Goal: Transaction & Acquisition: Purchase product/service

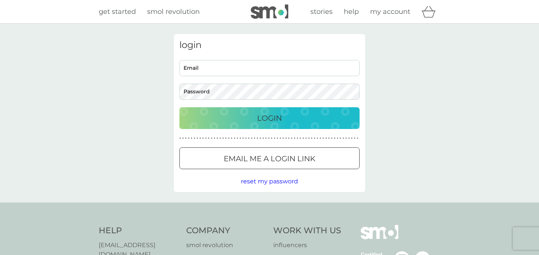
click at [249, 75] on input "Email" at bounding box center [269, 68] width 180 height 16
type input "[EMAIL_ADDRESS][DOMAIN_NAME]"
click at [260, 156] on div at bounding box center [269, 159] width 27 height 8
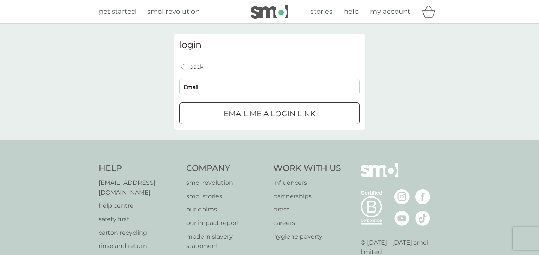
click at [226, 113] on p "Email me a login link" at bounding box center [270, 114] width 92 height 12
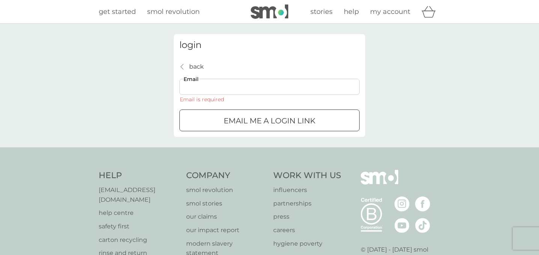
click at [226, 94] on input "Email" at bounding box center [269, 87] width 180 height 16
type input "[EMAIL_ADDRESS][DOMAIN_NAME]"
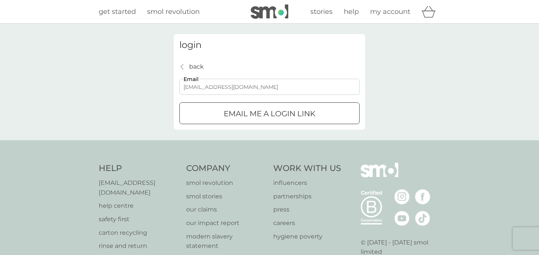
click at [226, 113] on p "Email me a login link" at bounding box center [270, 114] width 92 height 12
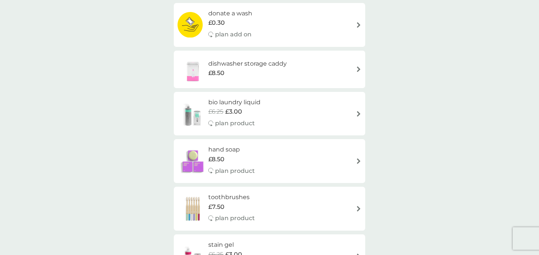
scroll to position [706, 0]
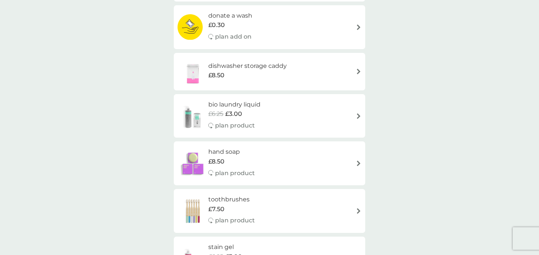
click at [240, 71] on div "£8.50" at bounding box center [247, 76] width 78 height 10
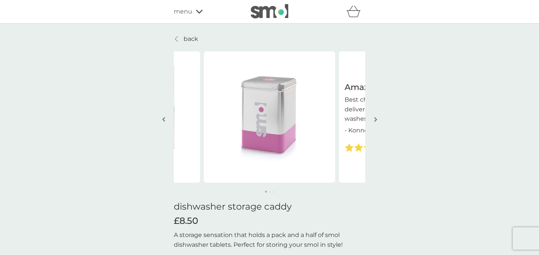
click at [182, 36] on link "back" at bounding box center [186, 39] width 24 height 10
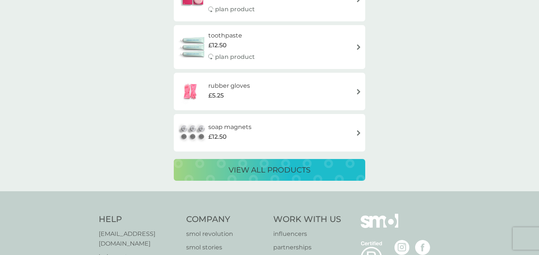
scroll to position [1060, 0]
click at [238, 175] on p "view all products" at bounding box center [270, 170] width 82 height 12
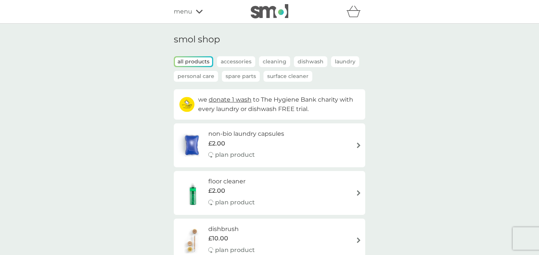
click at [306, 60] on p "Dishwash" at bounding box center [310, 61] width 33 height 11
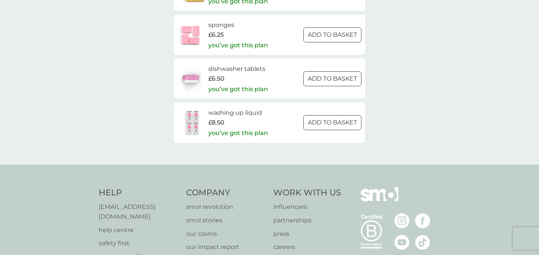
scroll to position [361, 0]
